Goal: Navigation & Orientation: Find specific page/section

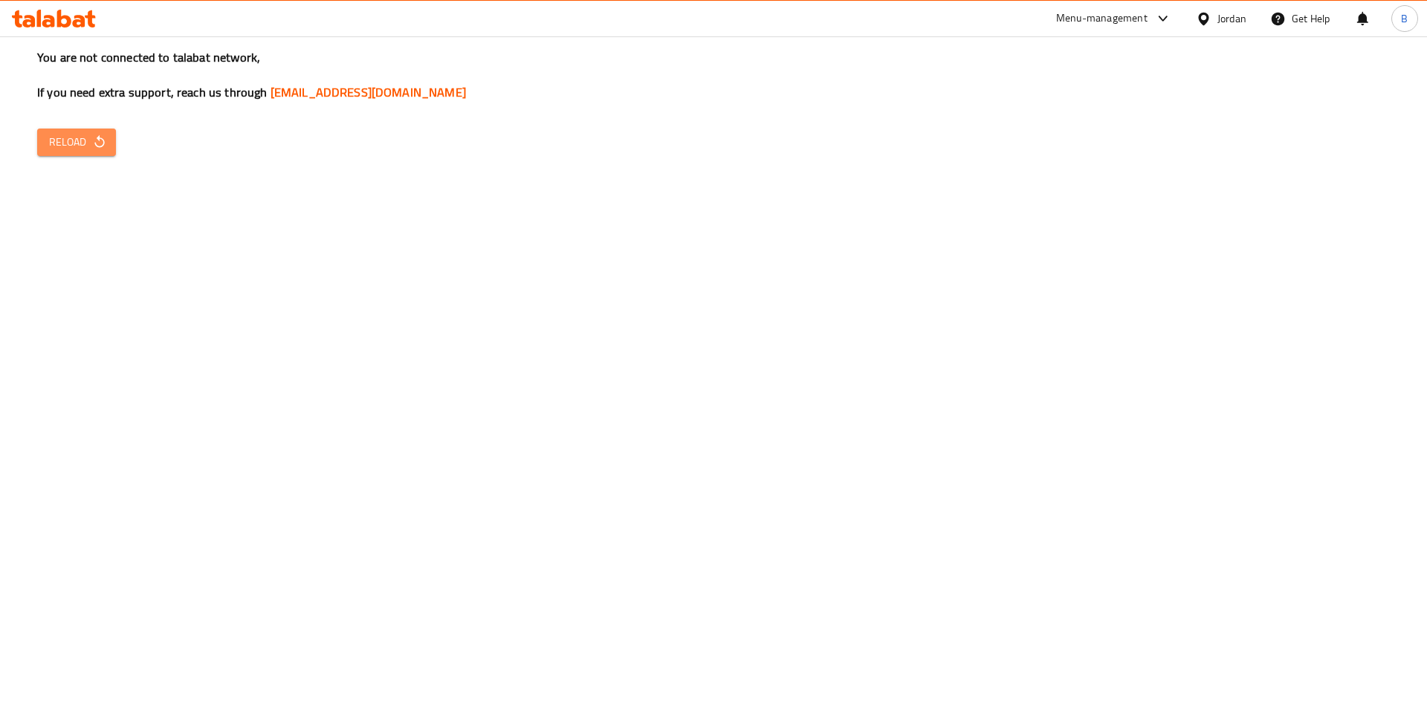
click at [88, 135] on span "Reload" at bounding box center [76, 142] width 55 height 19
